Goal: Navigation & Orientation: Find specific page/section

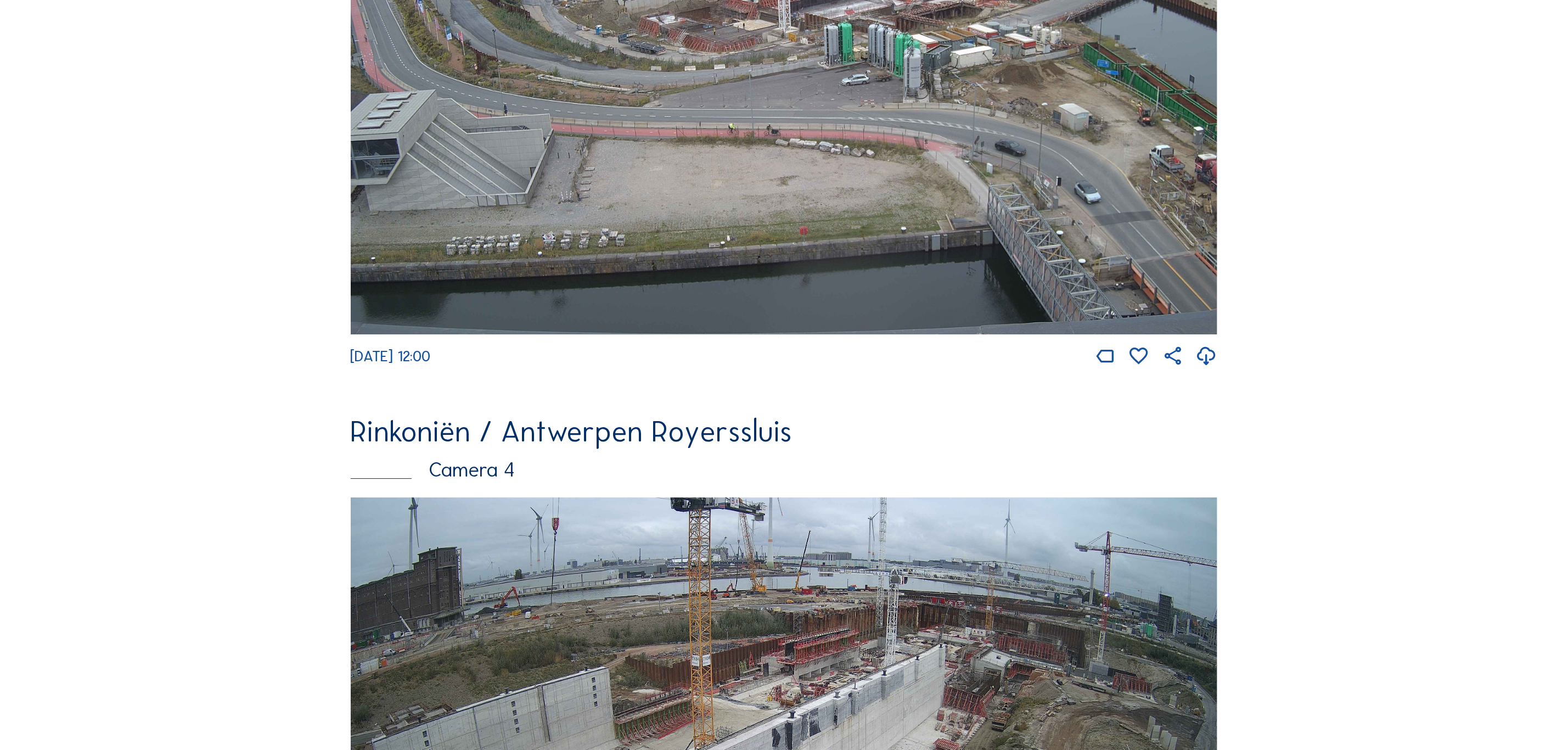
scroll to position [2389, 0]
click at [1089, 696] on img at bounding box center [784, 741] width 867 height 488
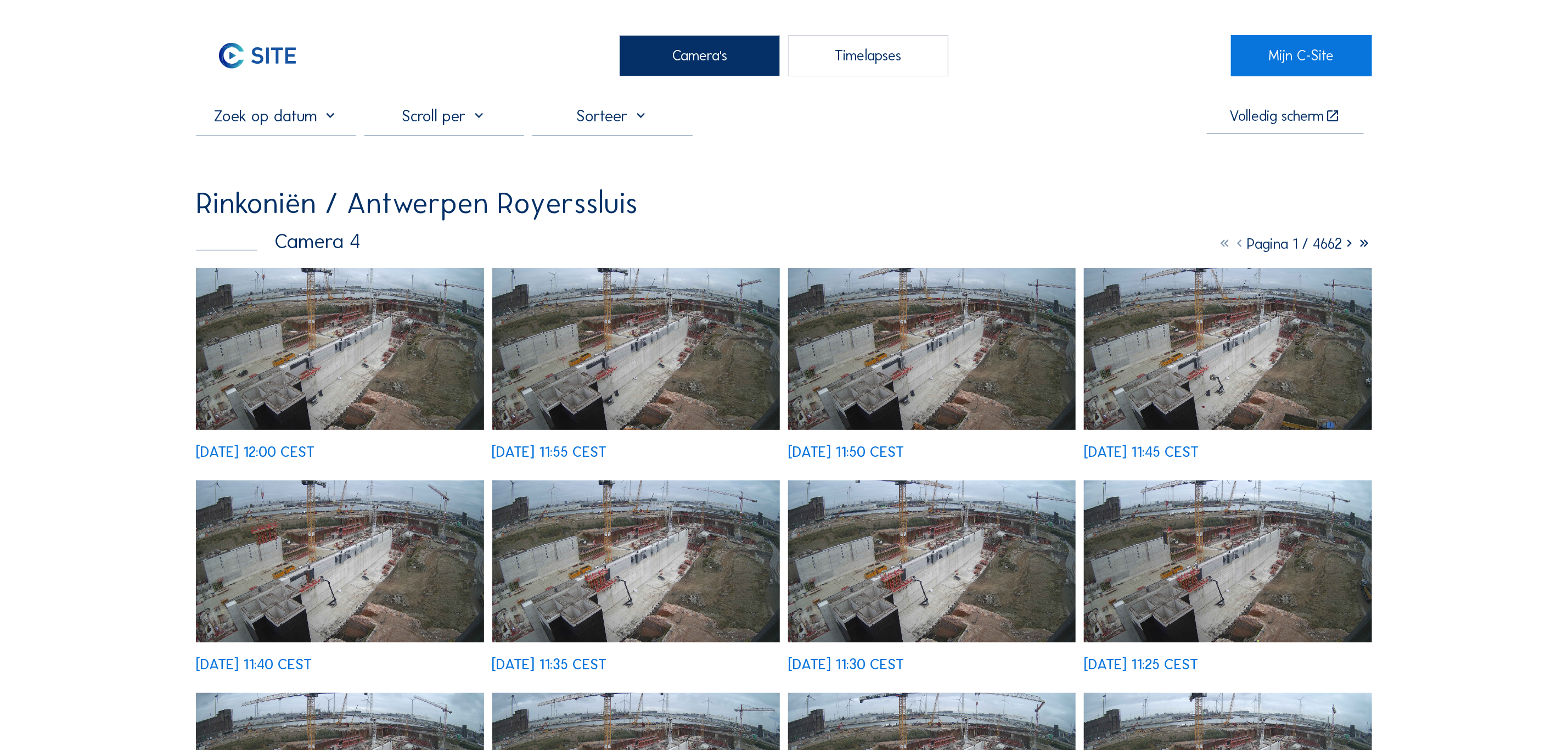
click at [346, 332] on img at bounding box center [340, 349] width 288 height 162
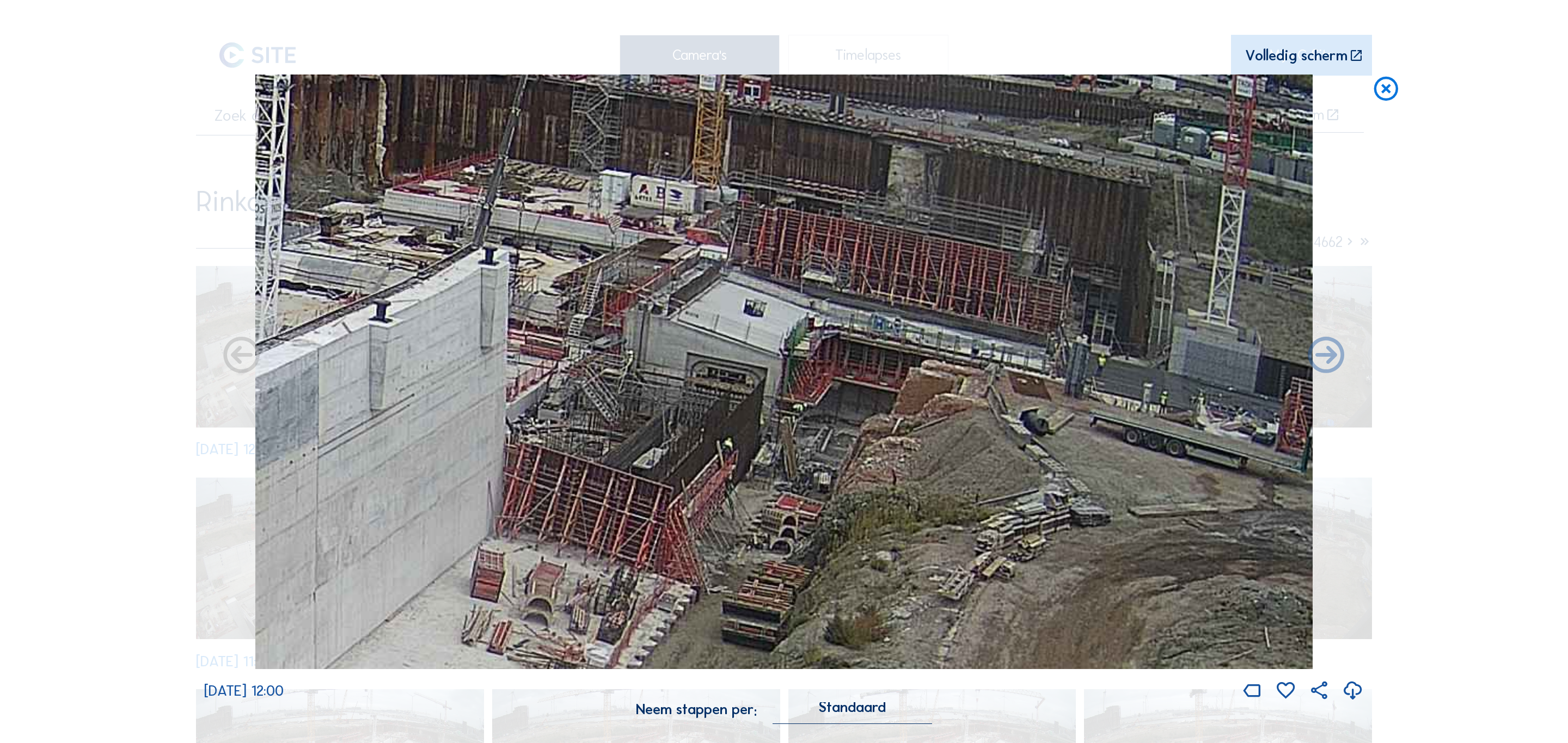
drag, startPoint x: 878, startPoint y: 378, endPoint x: 757, endPoint y: 398, distance: 122.6
click at [757, 398] on img at bounding box center [784, 372] width 1058 height 595
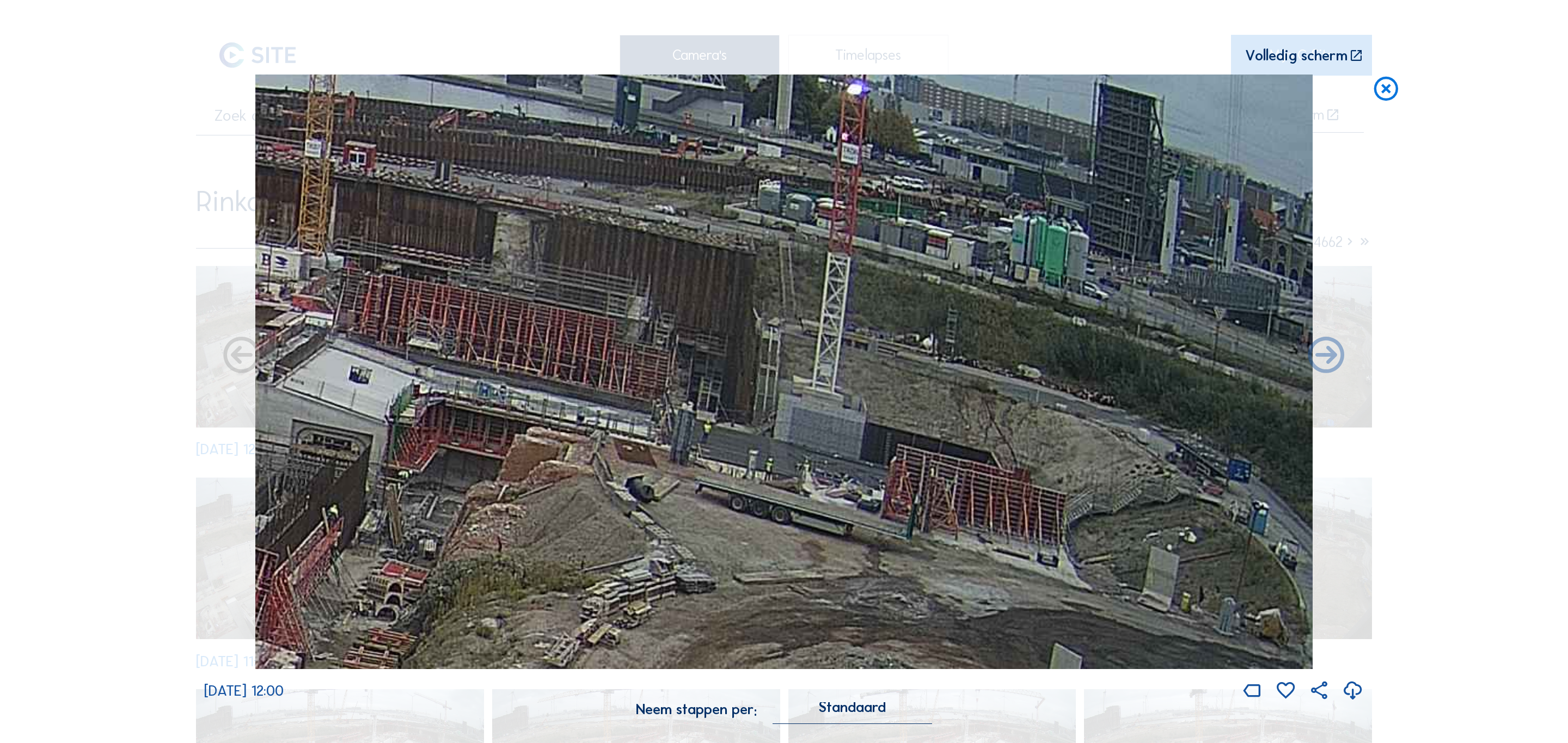
drag, startPoint x: 772, startPoint y: 427, endPoint x: 365, endPoint y: 459, distance: 408.3
click at [366, 462] on img at bounding box center [784, 372] width 1058 height 595
